Goal: Information Seeking & Learning: Learn about a topic

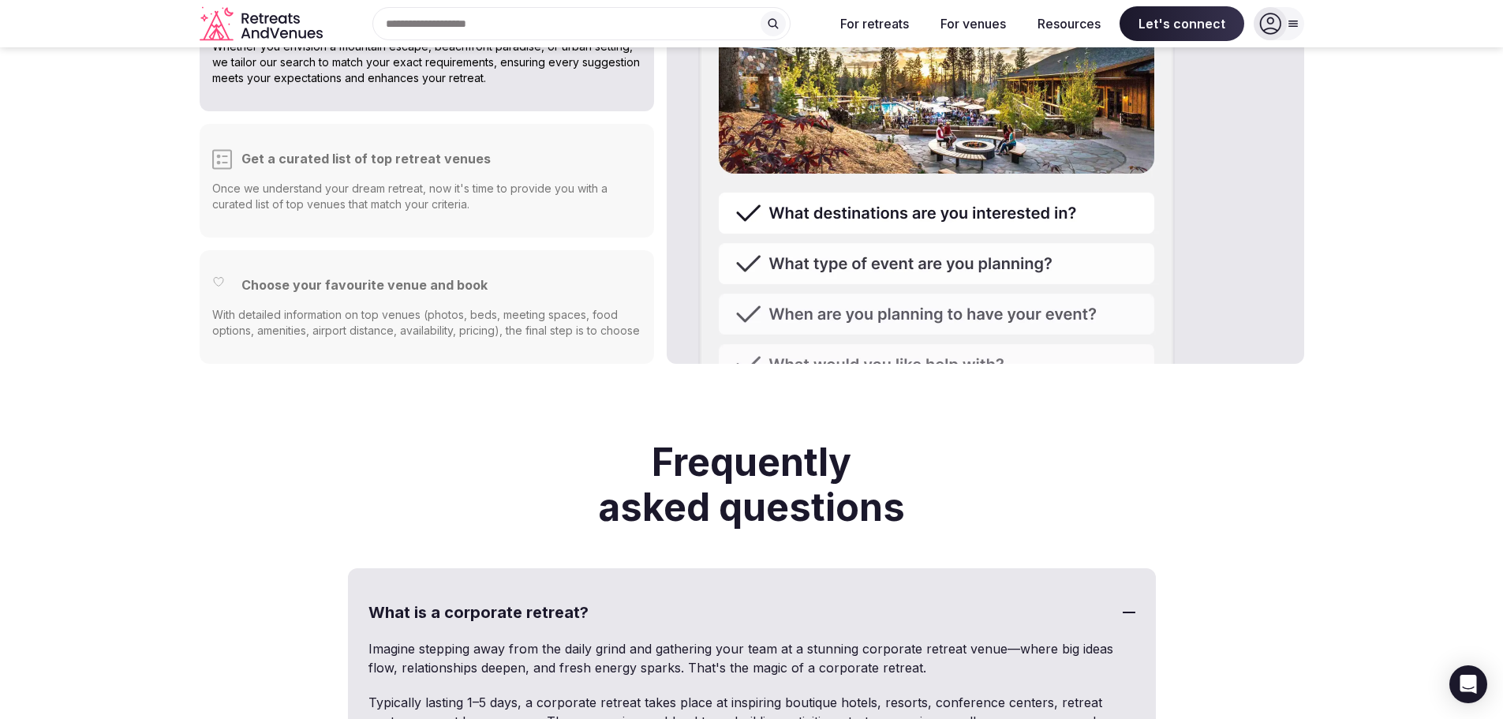
scroll to position [3945, 0]
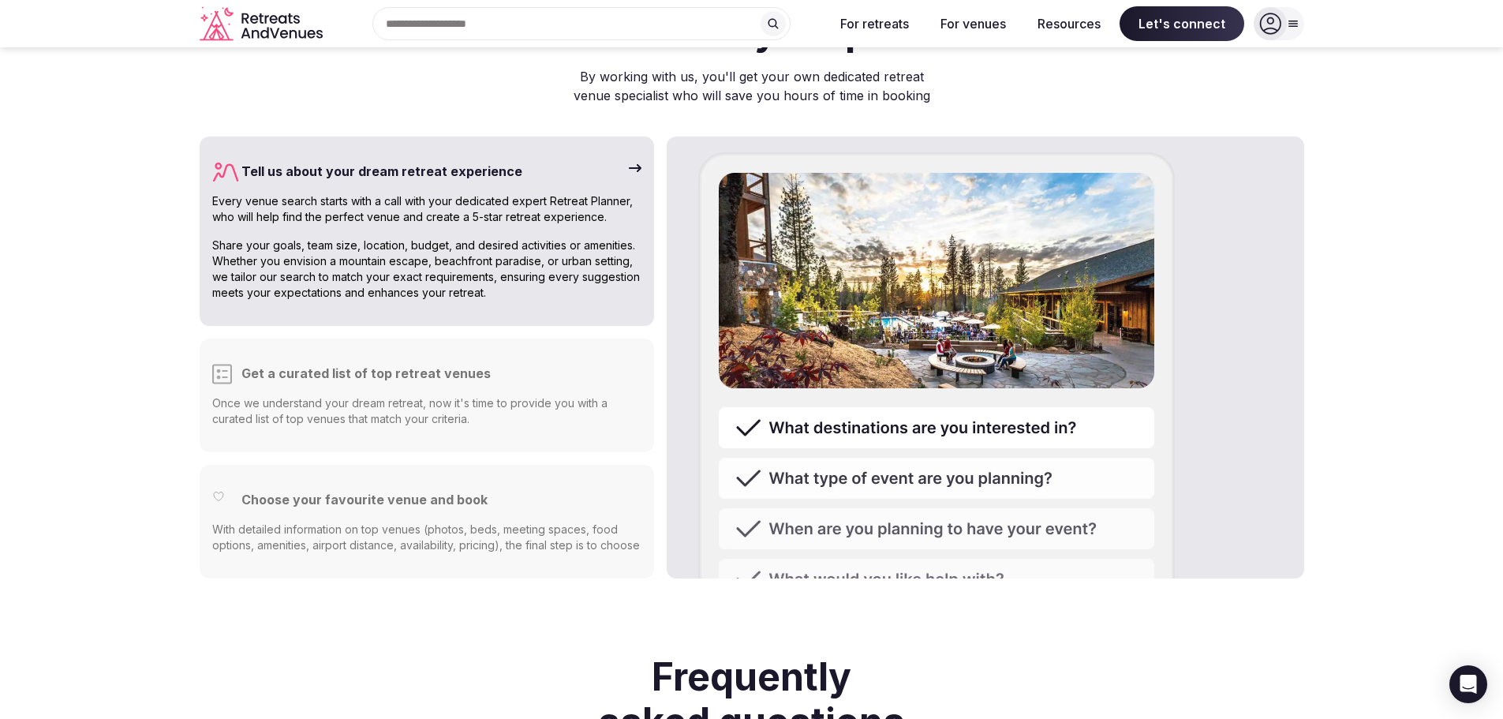
click at [645, 136] on div "Tell us about your dream retreat experience Every venue search starts with a ca…" at bounding box center [427, 230] width 455 height 189
click at [638, 164] on icon at bounding box center [635, 168] width 13 height 8
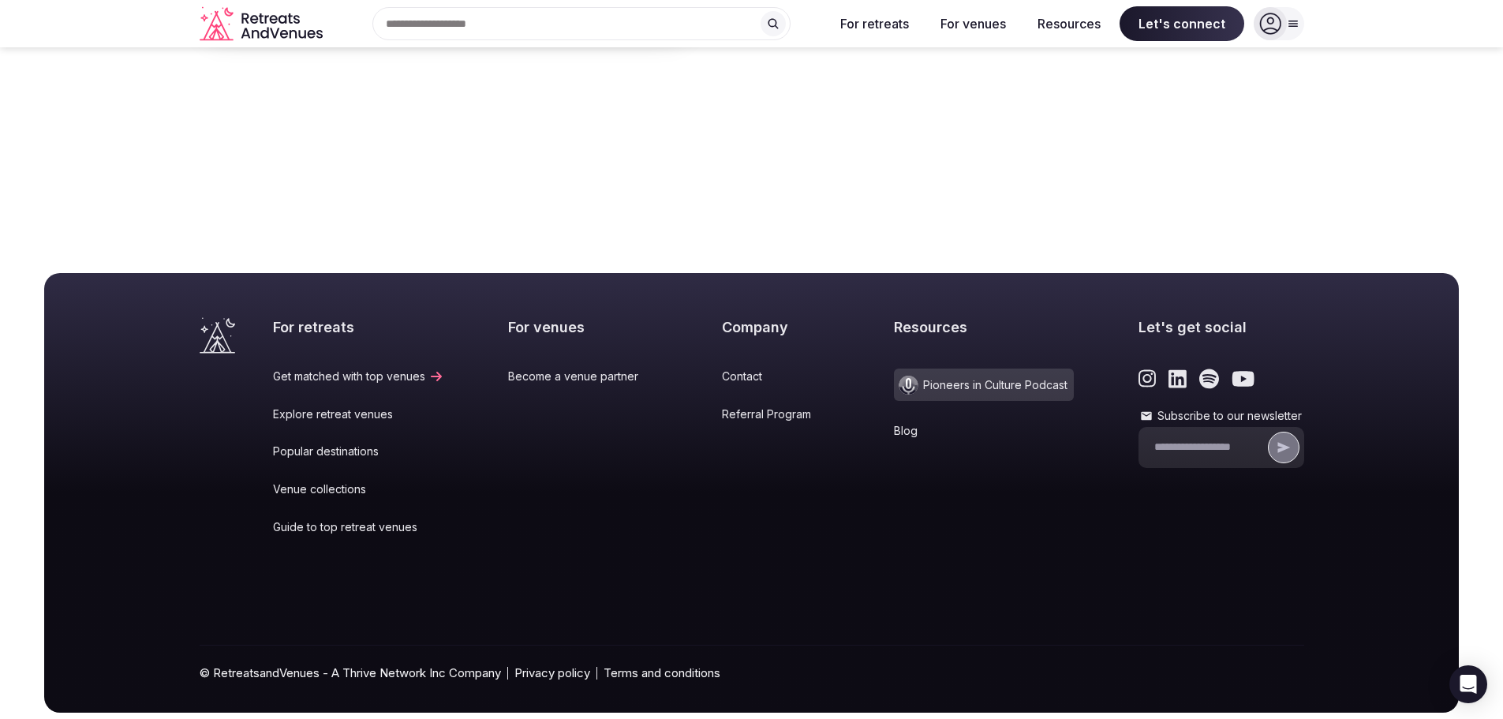
scroll to position [6151, 0]
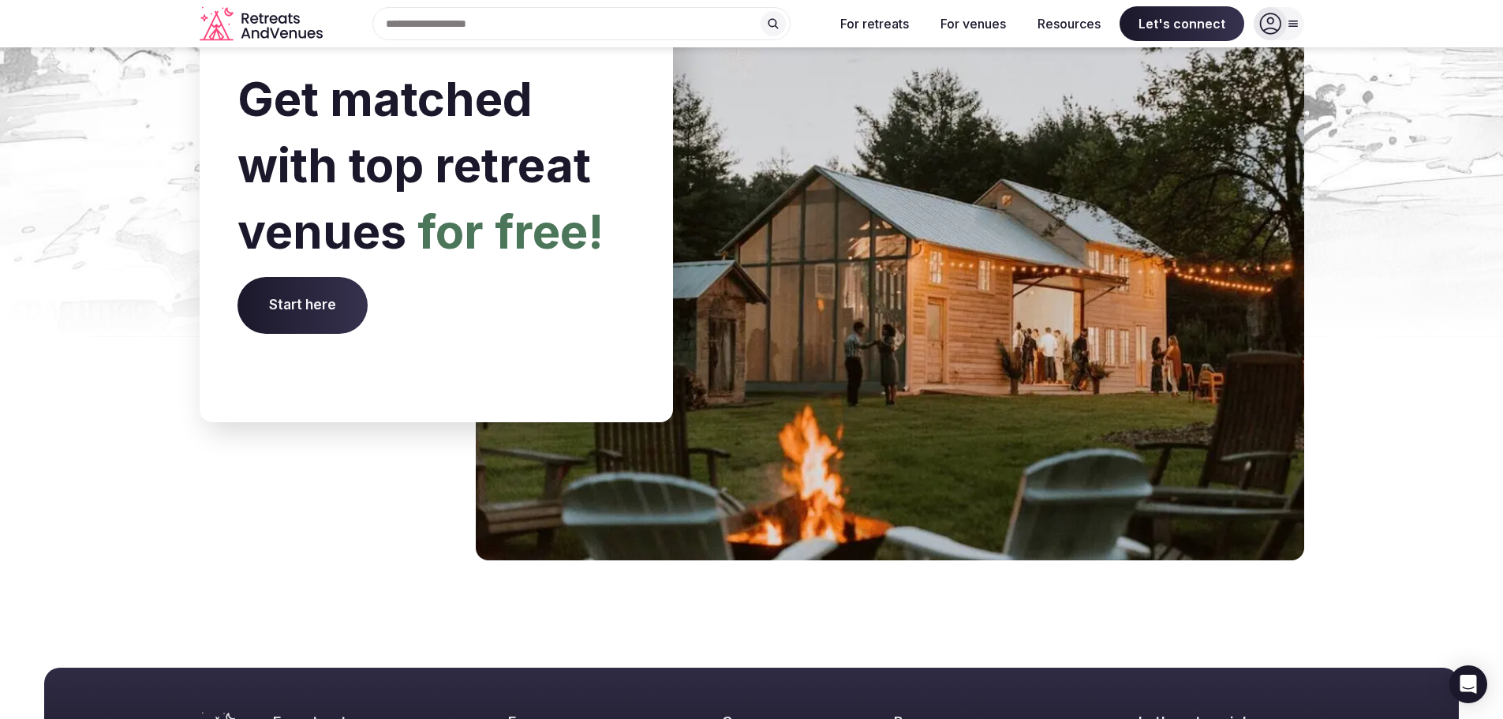
click at [310, 277] on span "Start here" at bounding box center [302, 305] width 130 height 57
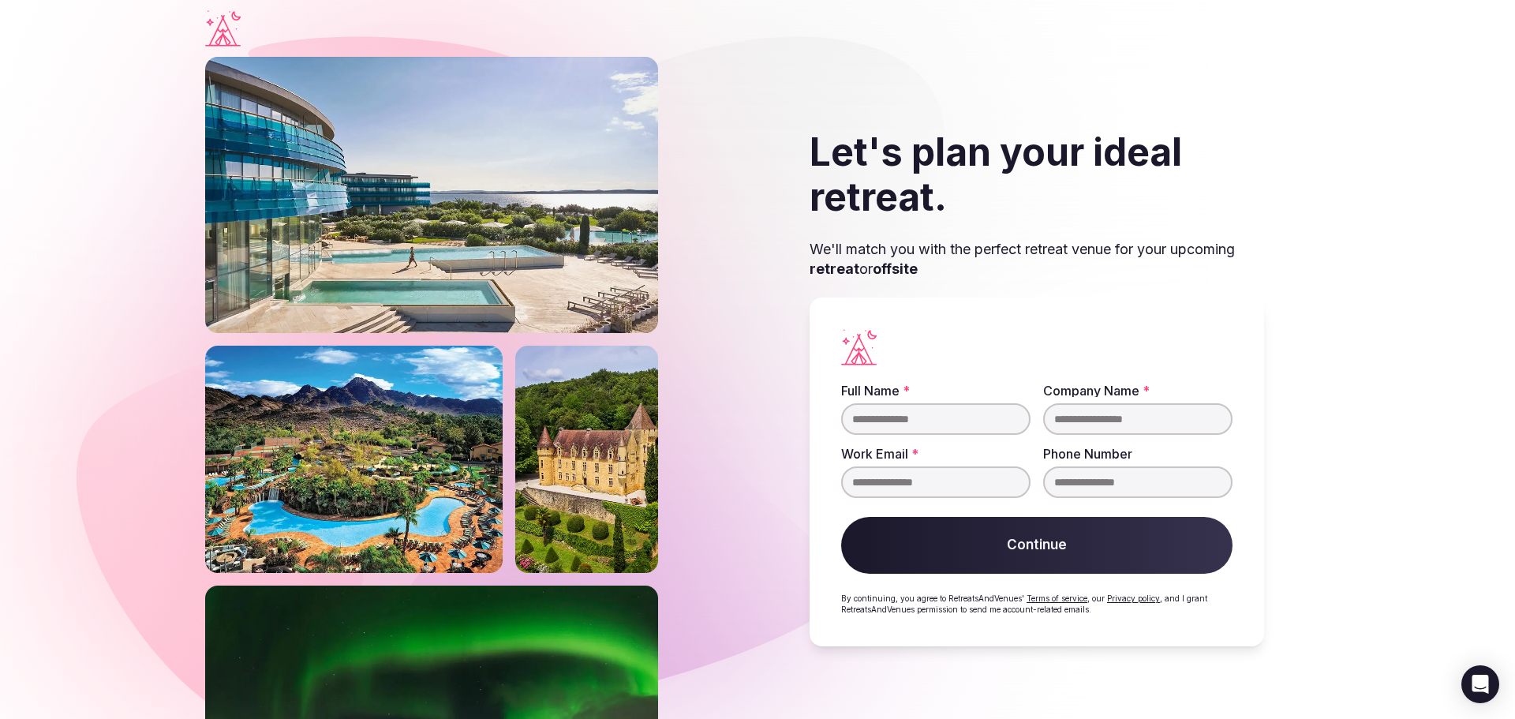
click at [924, 428] on input "Full Name *" at bounding box center [935, 419] width 189 height 32
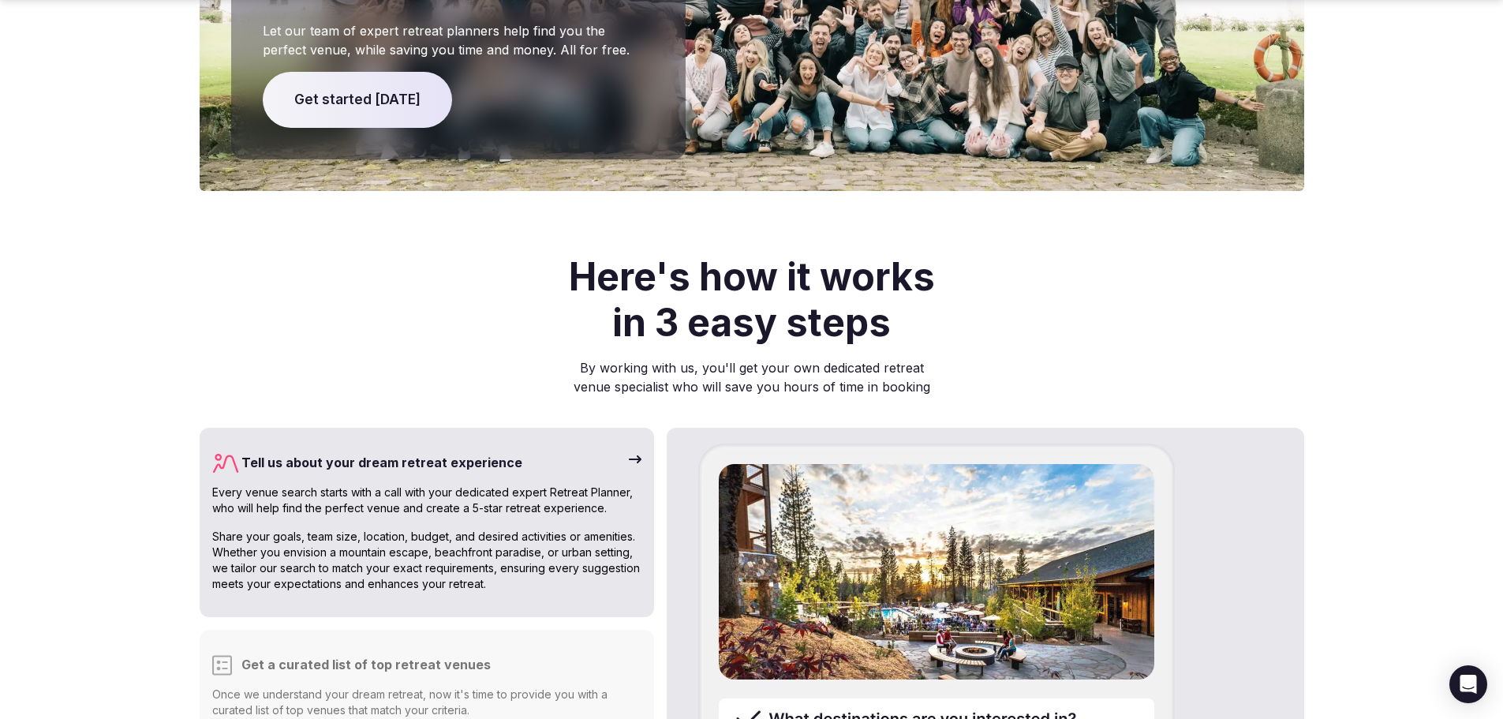
scroll to position [3784, 0]
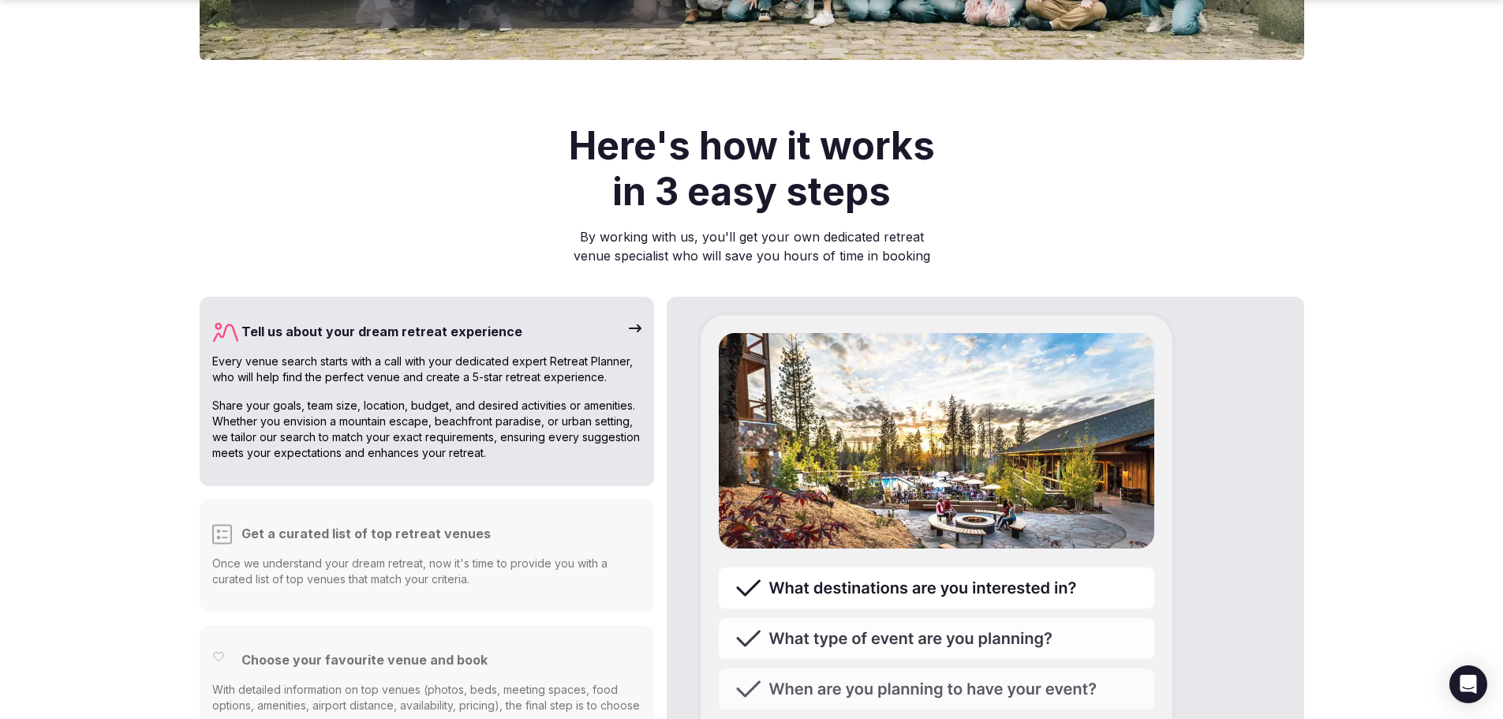
click at [637, 324] on icon at bounding box center [635, 328] width 13 height 8
click at [768, 312] on img at bounding box center [936, 647] width 476 height 670
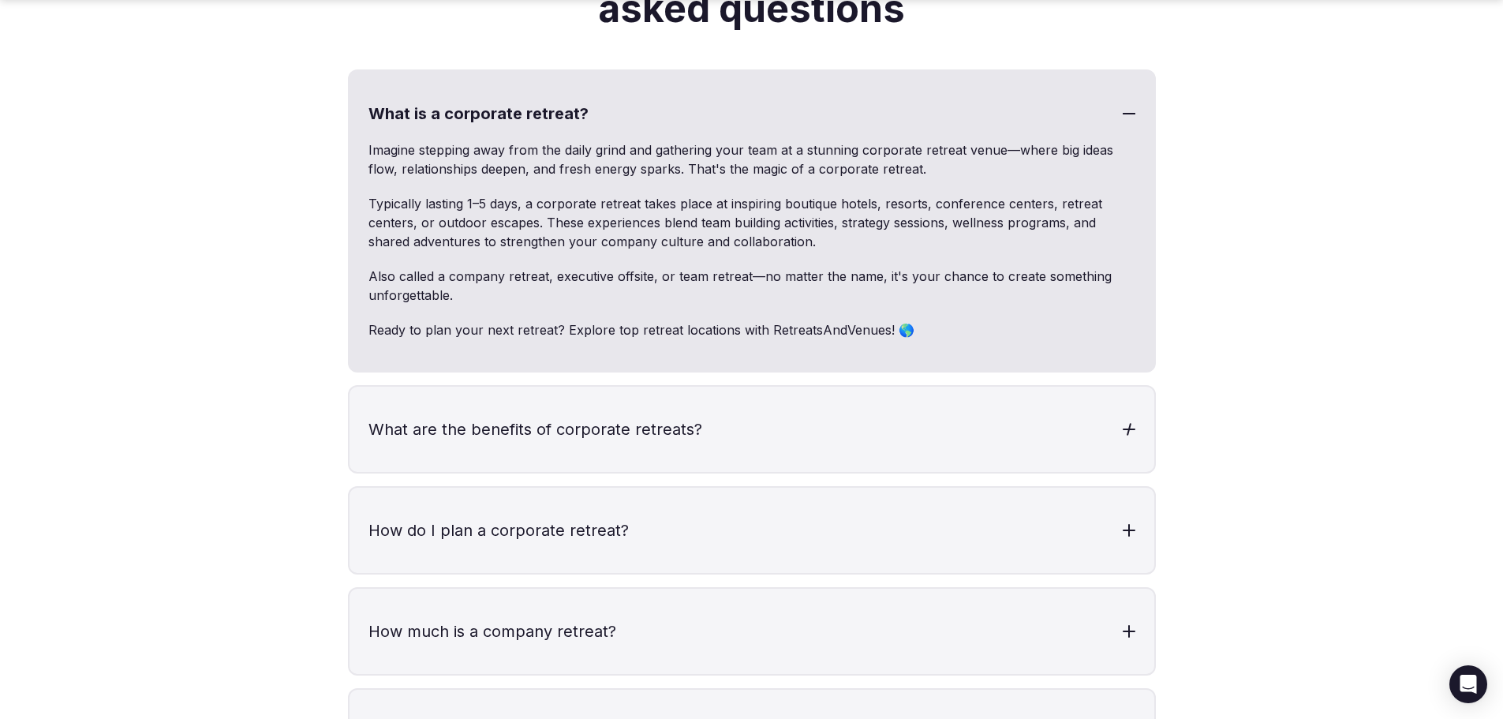
scroll to position [4731, 0]
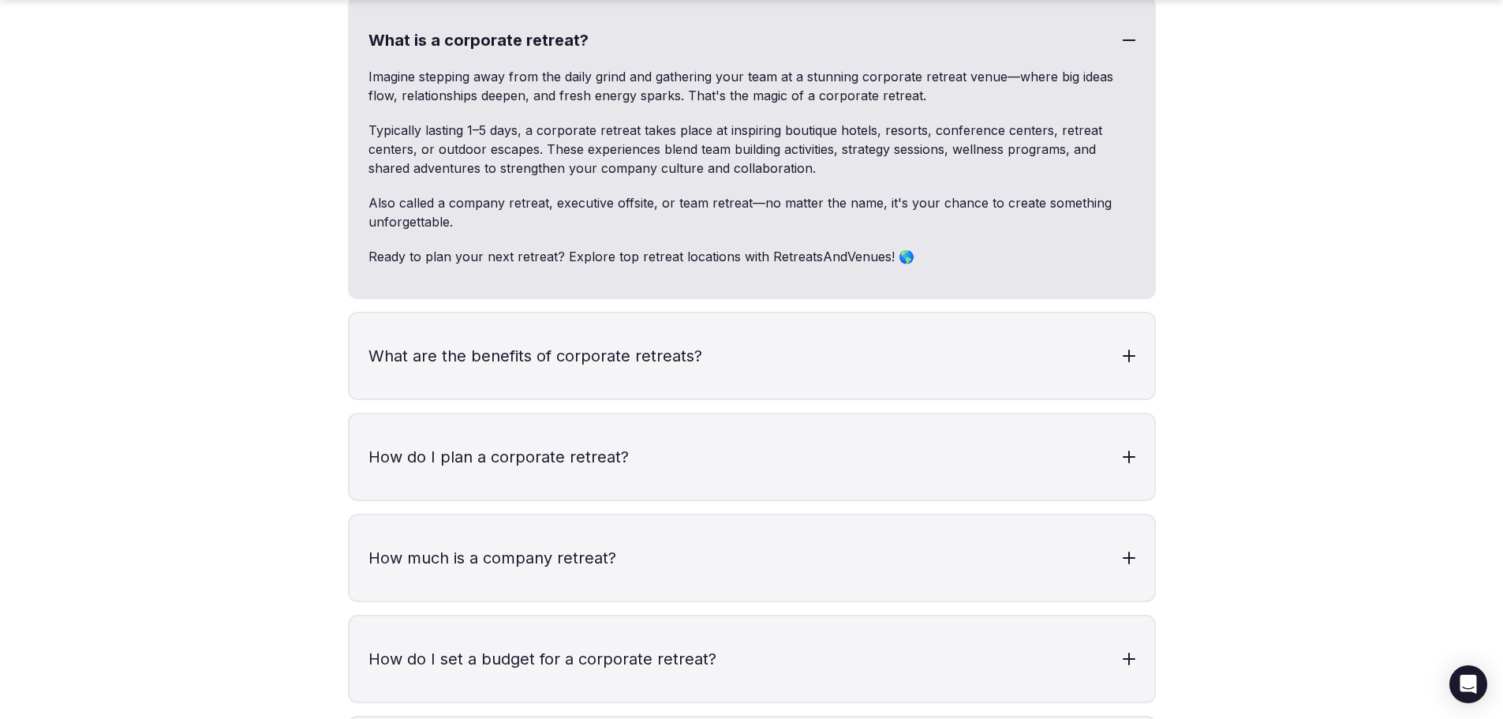
click at [727, 455] on h3 "How do I plan a corporate retreat?" at bounding box center [751, 456] width 805 height 85
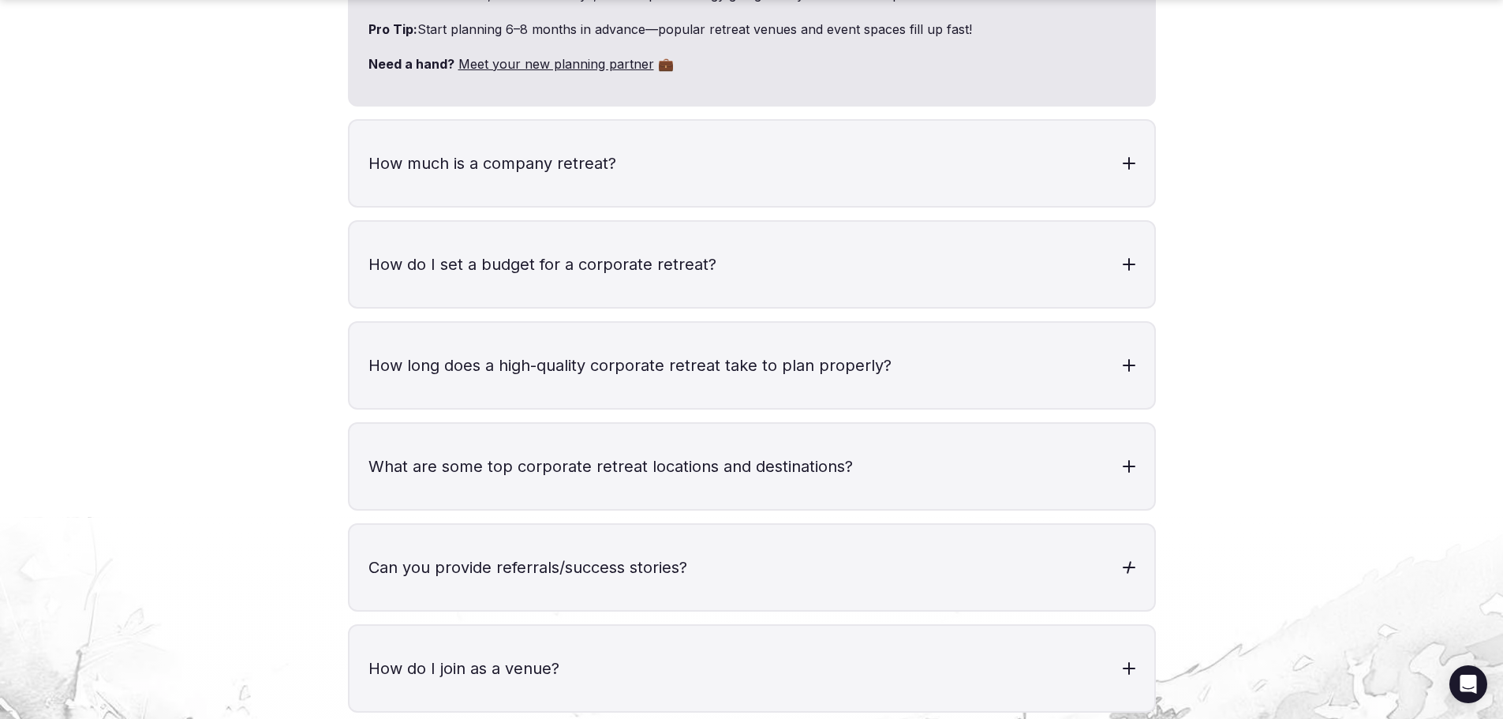
scroll to position [5914, 0]
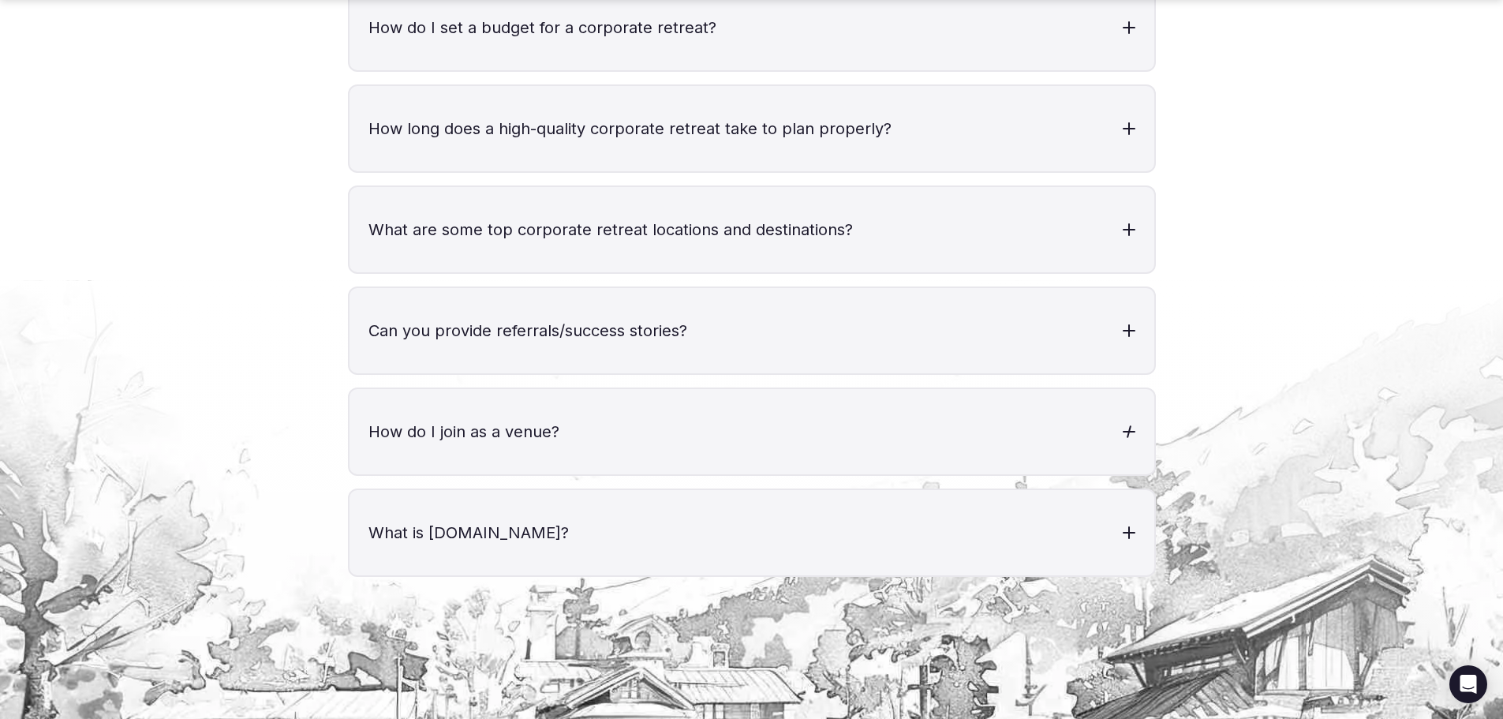
click at [607, 410] on h3 "How do I join as a venue?" at bounding box center [751, 431] width 805 height 85
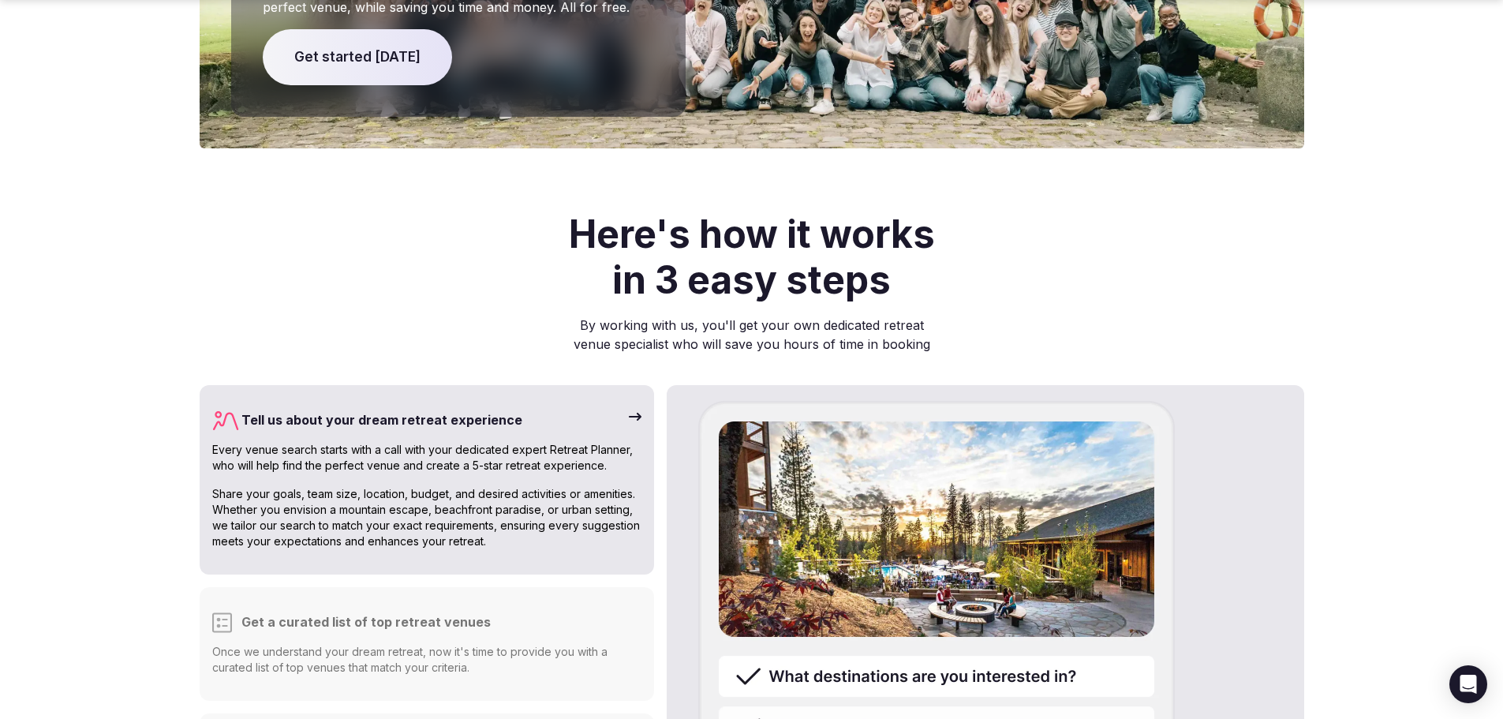
scroll to position [3933, 0]
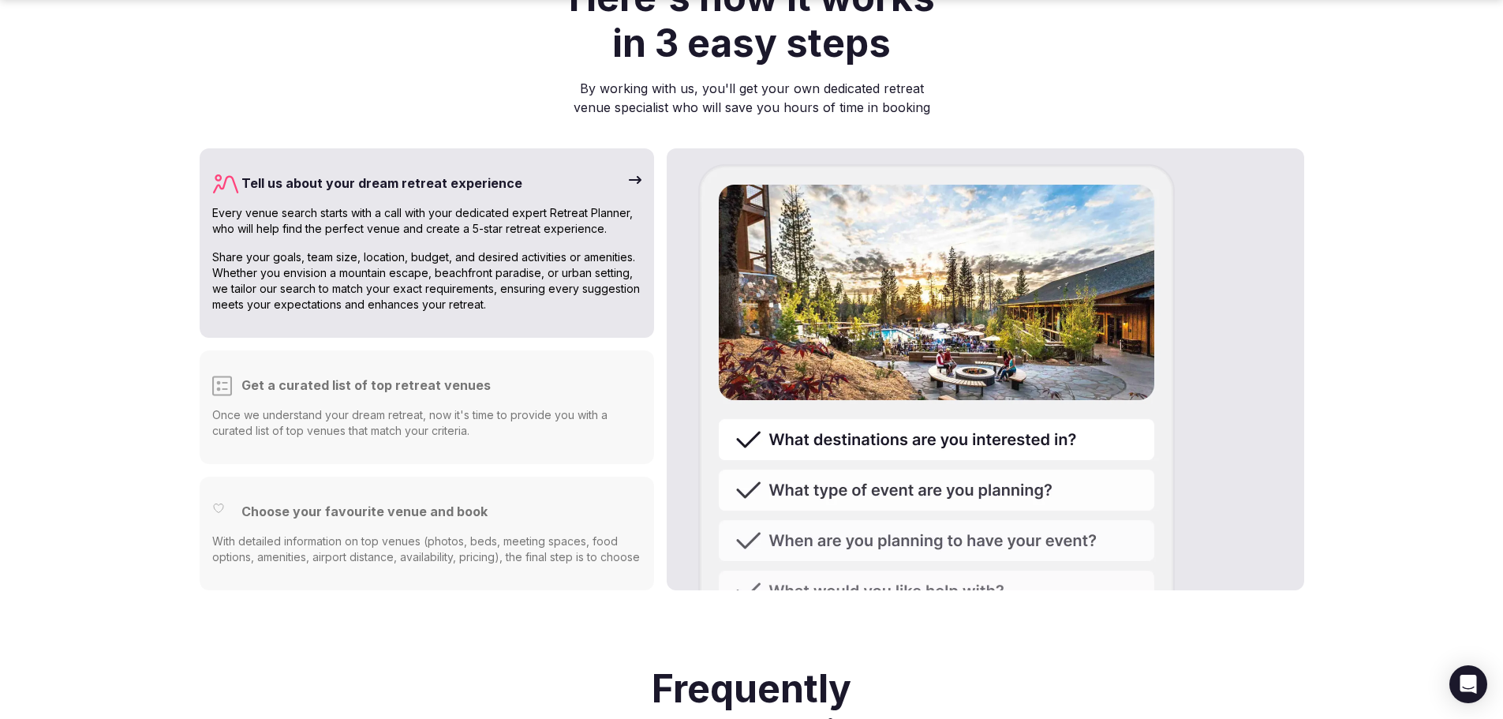
click at [455, 533] on p "With detailed information on top venues (photos, beds, meeting spaces, food opt…" at bounding box center [427, 556] width 430 height 47
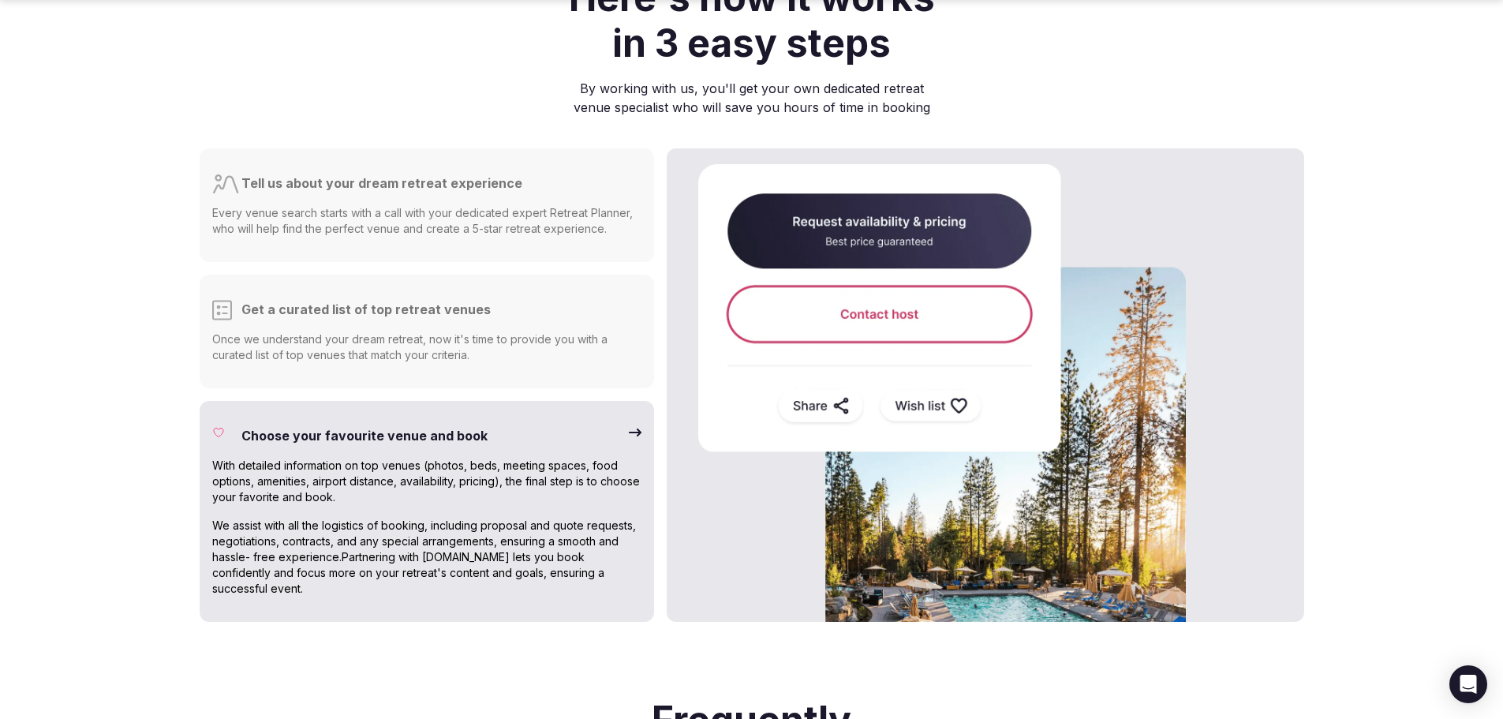
click at [254, 300] on div "Get a curated list of top retreat venues" at bounding box center [427, 316] width 430 height 32
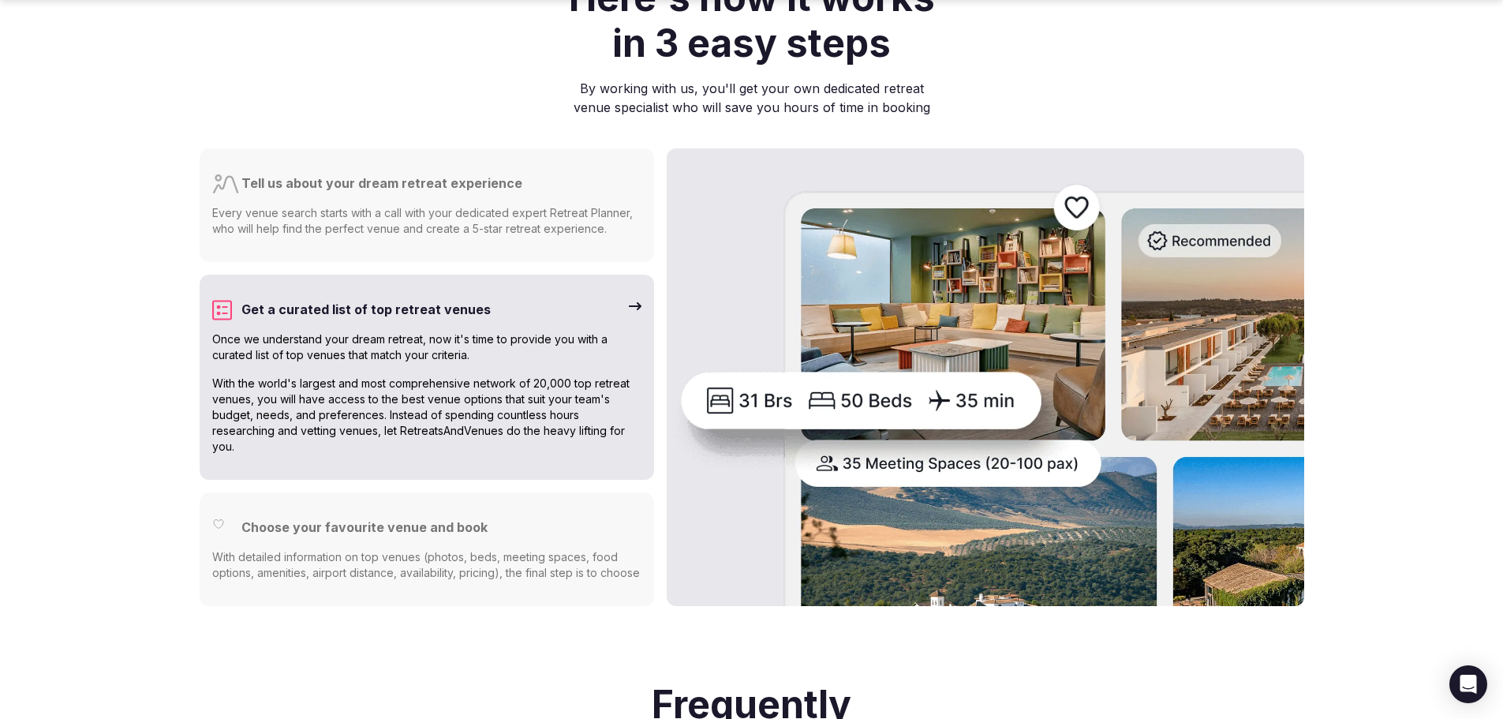
click at [307, 205] on p "Every venue search starts with a call with your dedicated expert Retreat Planne…" at bounding box center [427, 221] width 430 height 32
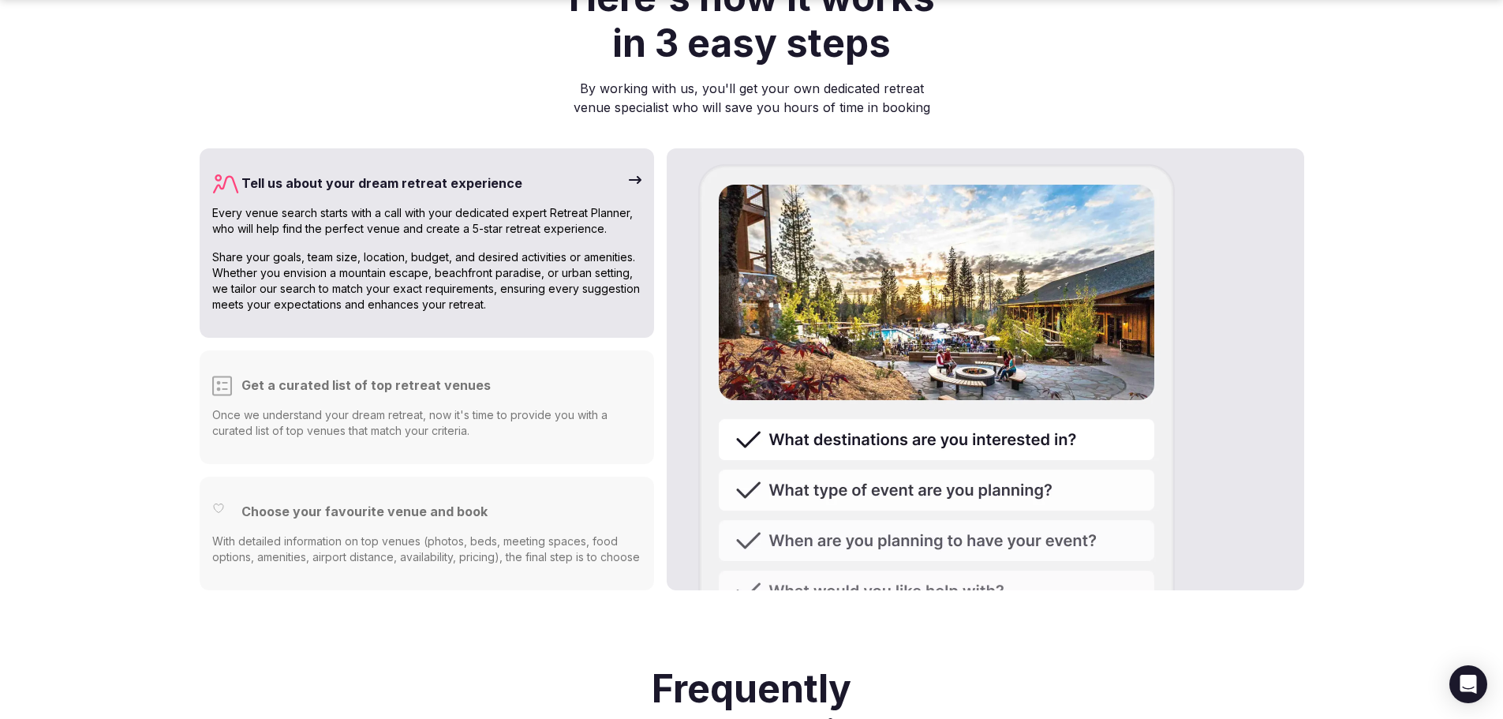
click at [315, 533] on p "With detailed information on top venues (photos, beds, meeting spaces, food opt…" at bounding box center [427, 556] width 430 height 47
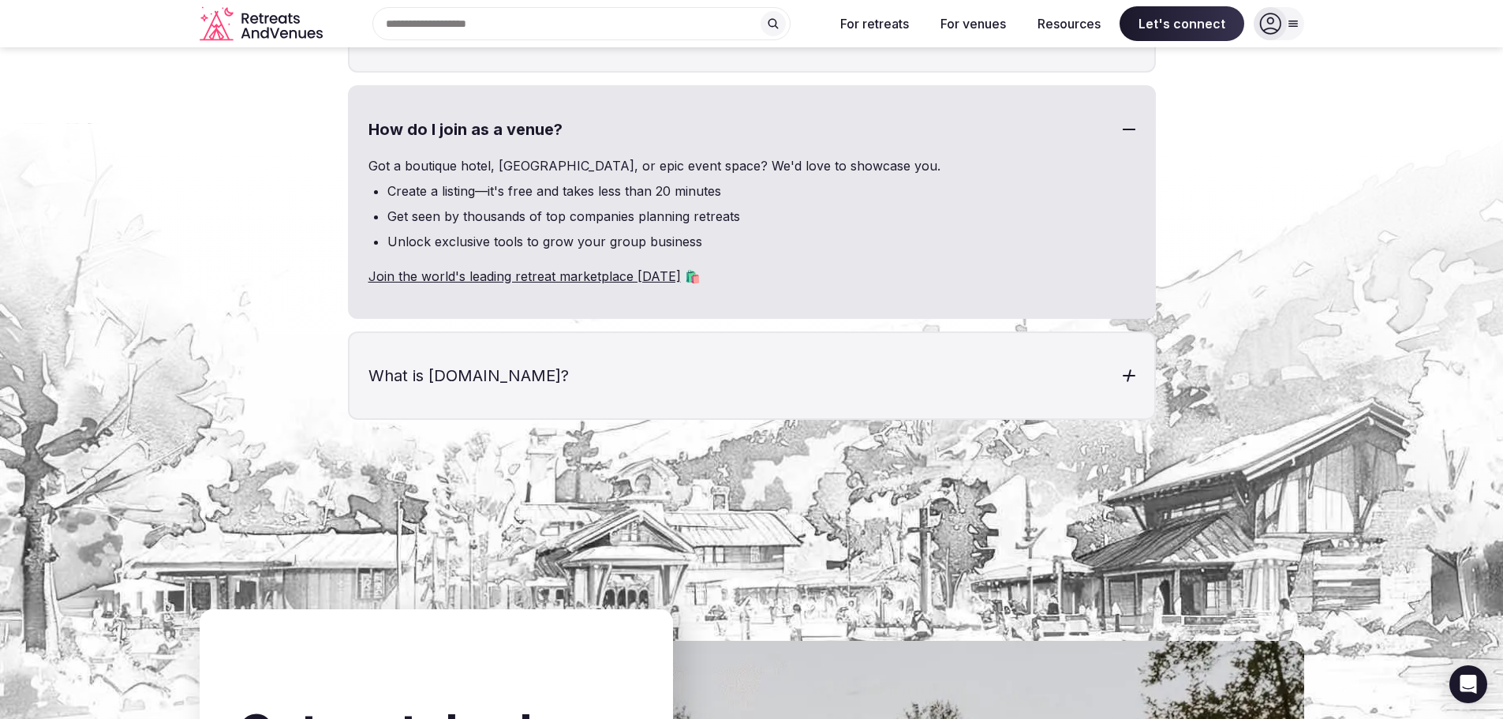
scroll to position [6220, 0]
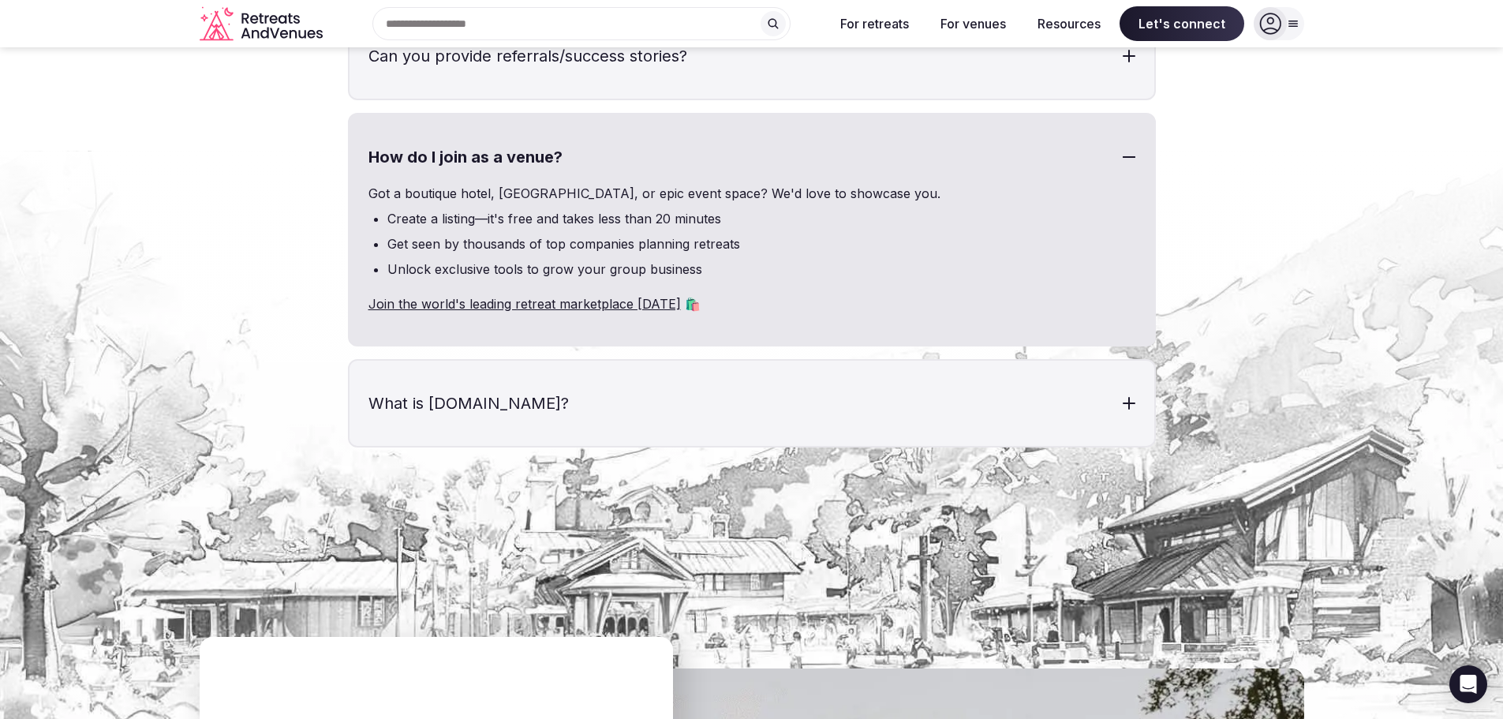
click at [579, 296] on link "Join the world's leading retreat marketplace [DATE]" at bounding box center [524, 304] width 312 height 16
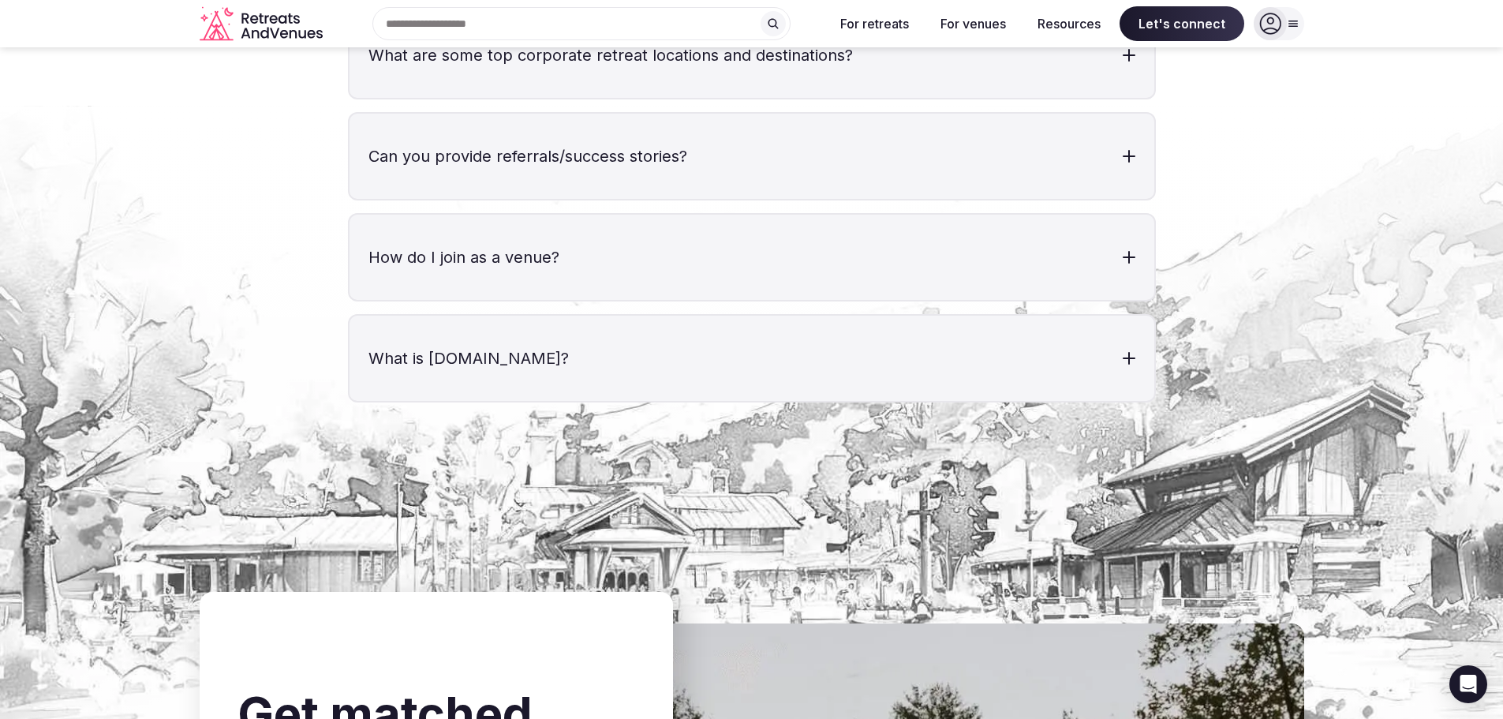
scroll to position [5283, 0]
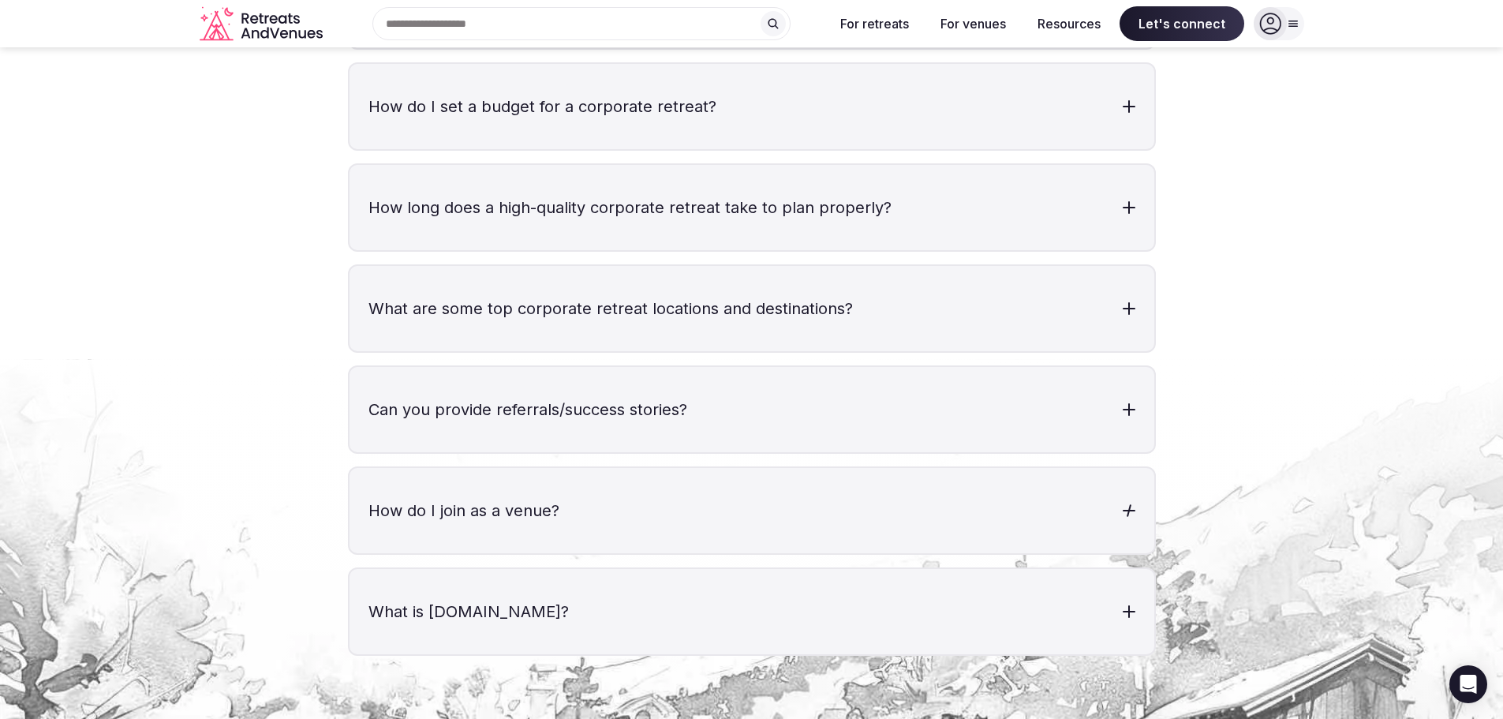
click at [565, 497] on h3 "How do I join as a venue?" at bounding box center [751, 510] width 805 height 85
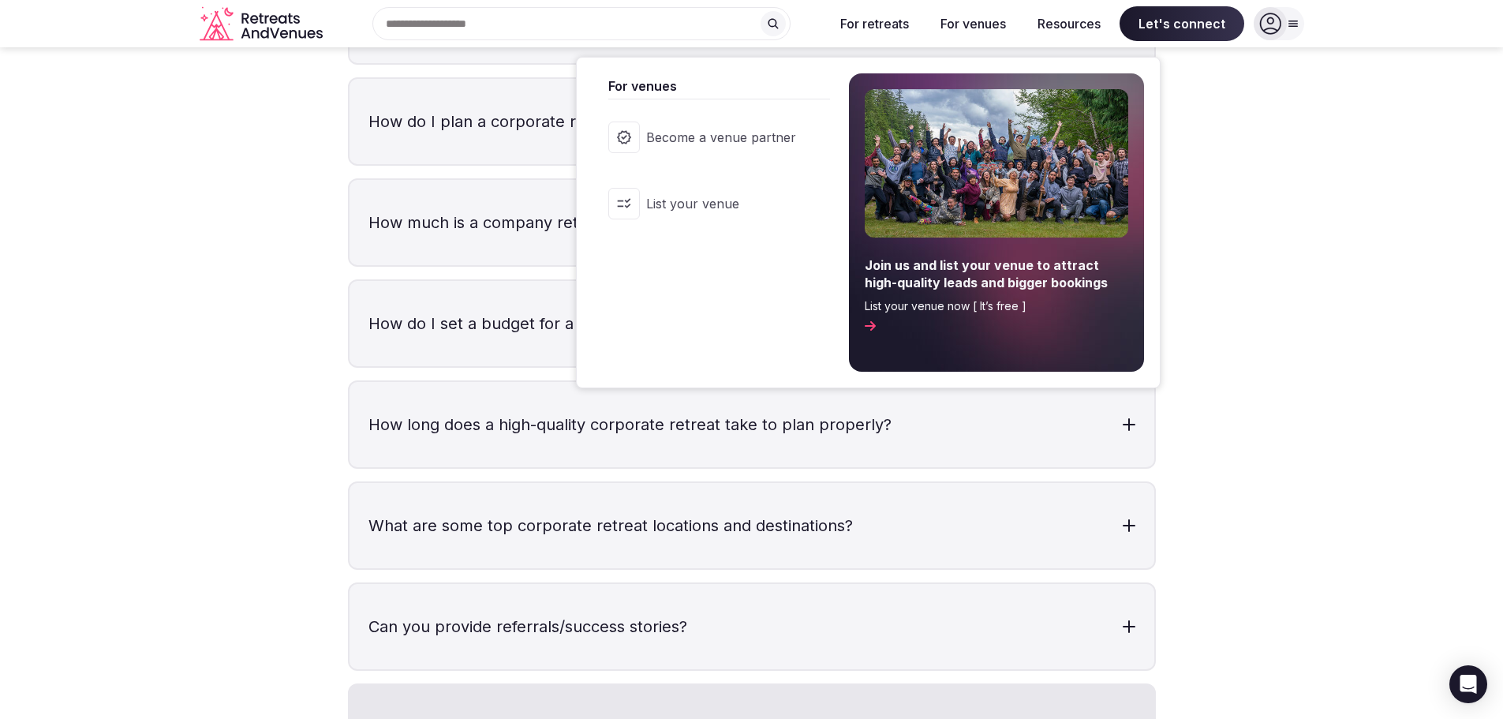
scroll to position [4810, 0]
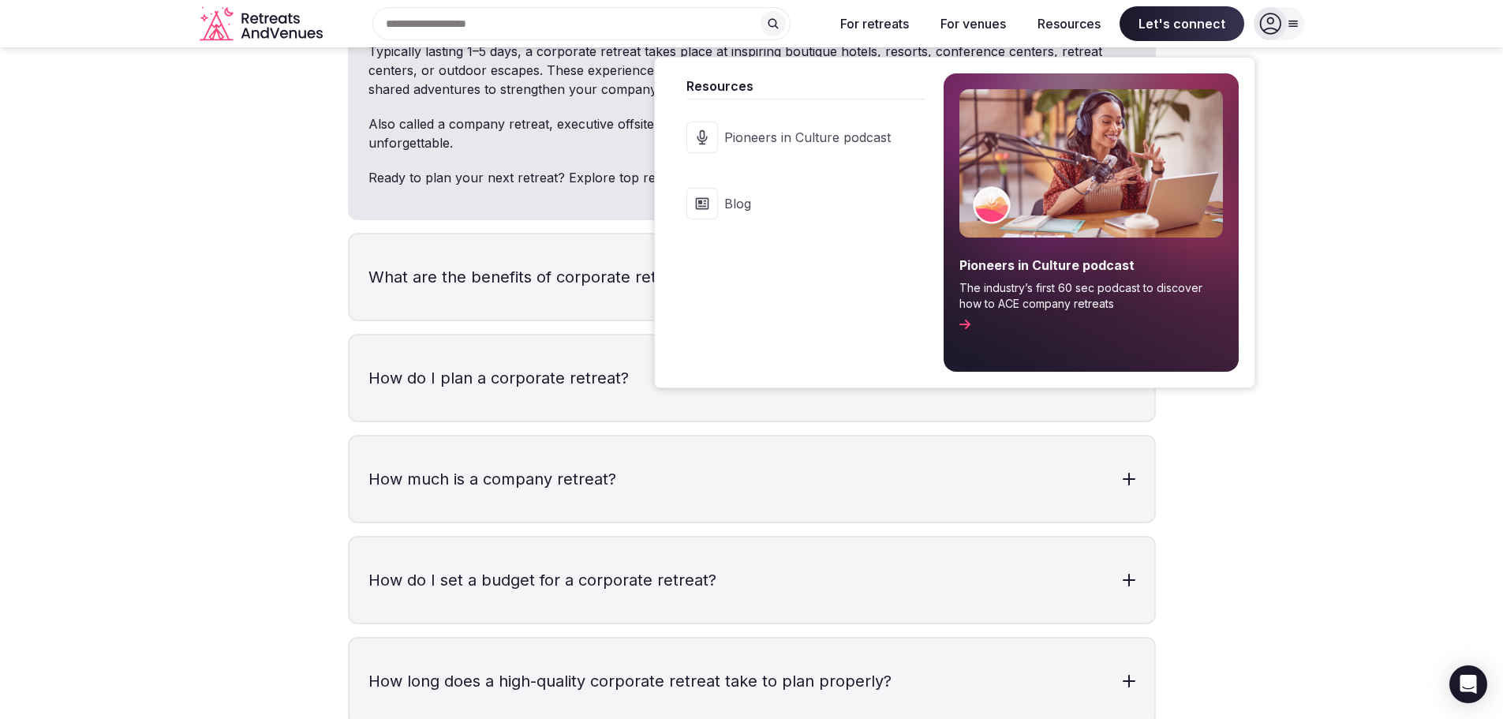
click at [1079, 21] on button "Resources" at bounding box center [1069, 23] width 88 height 35
click at [1067, 18] on button "Resources" at bounding box center [1069, 23] width 88 height 35
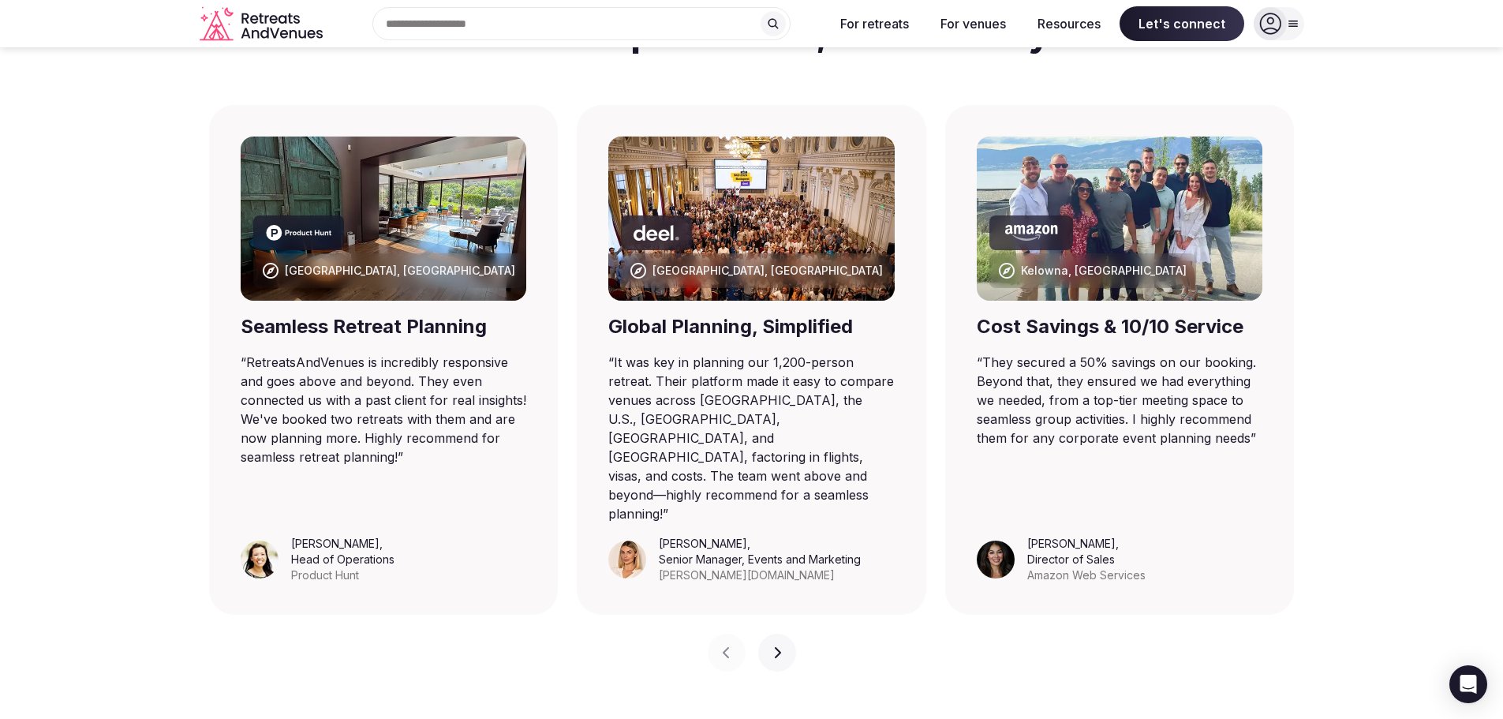
scroll to position [787, 0]
